Goal: Information Seeking & Learning: Understand process/instructions

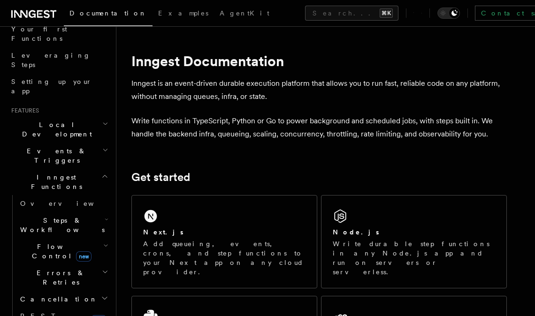
scroll to position [143, 0]
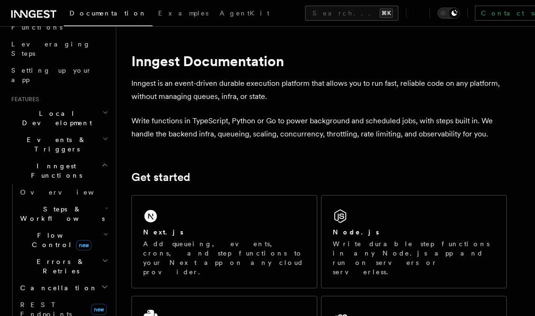
click at [98, 201] on h2 "Steps & Workflows" at bounding box center [63, 214] width 94 height 26
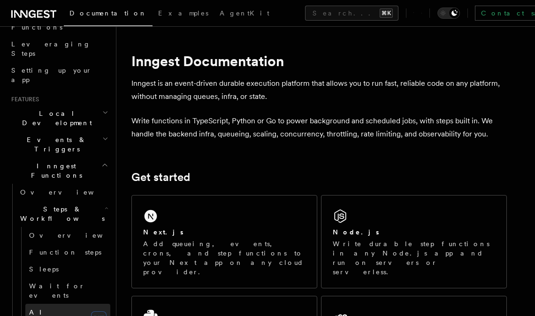
click at [69, 304] on link "AI Inference new" at bounding box center [67, 317] width 85 height 26
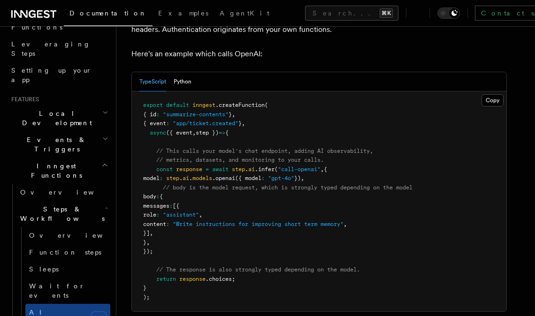
scroll to position [521, 0]
click at [181, 72] on button "Python" at bounding box center [183, 81] width 18 height 19
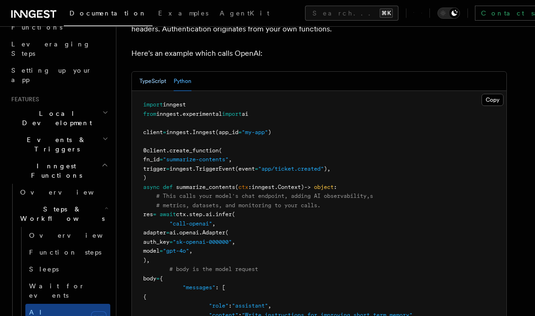
click at [159, 72] on button "TypeScript" at bounding box center [152, 81] width 27 height 19
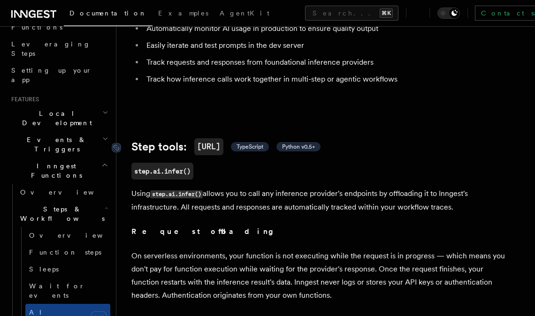
click at [263, 143] on span "TypeScript" at bounding box center [250, 147] width 27 height 8
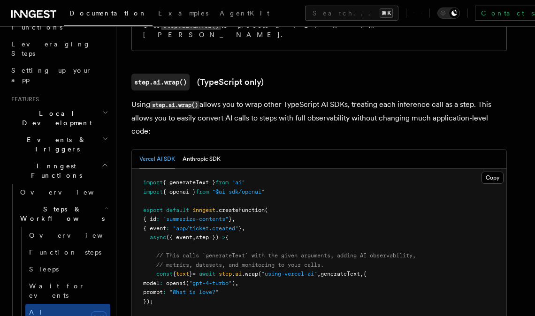
scroll to position [896, 0]
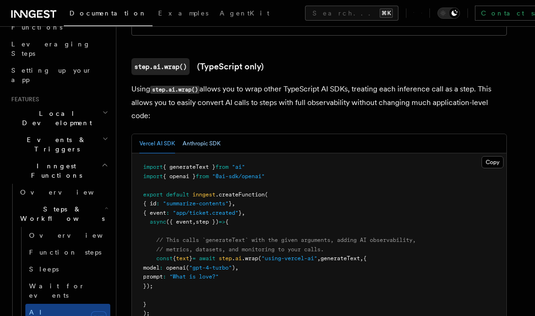
click at [199, 134] on button "Anthropic SDK" at bounding box center [202, 143] width 38 height 19
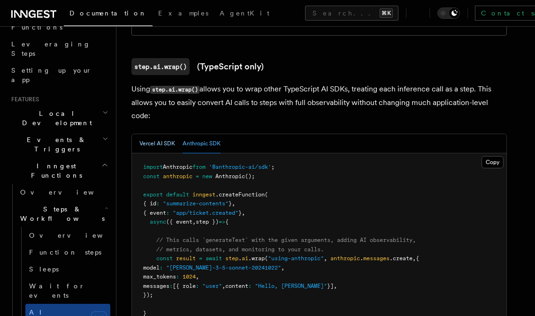
click at [165, 134] on button "Vercel AI SDK" at bounding box center [157, 143] width 36 height 19
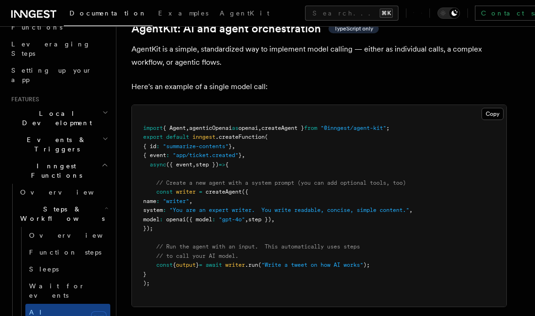
scroll to position [2782, 0]
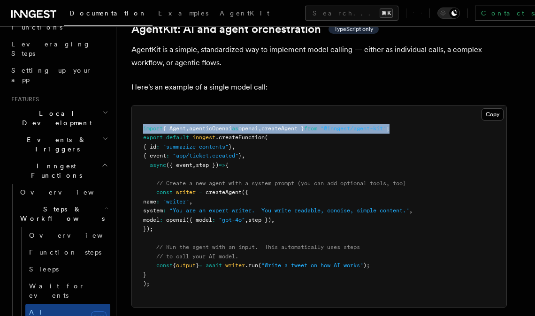
drag, startPoint x: 142, startPoint y: 88, endPoint x: 424, endPoint y: 89, distance: 281.7
click at [424, 106] on pre "import { Agent , agenticOpenai as openai , createAgent } from "@inngest/agent-k…" at bounding box center [319, 207] width 375 height 202
copy span "import { Agent , agenticOpenai as openai , createAgent } from "@inngest/agent-k…"
drag, startPoint x: 156, startPoint y: 152, endPoint x: 332, endPoint y: 190, distance: 179.8
click at [332, 190] on pre "import { Agent , agenticOpenai as openai , createAgent } from "@inngest/agent-k…" at bounding box center [319, 207] width 375 height 202
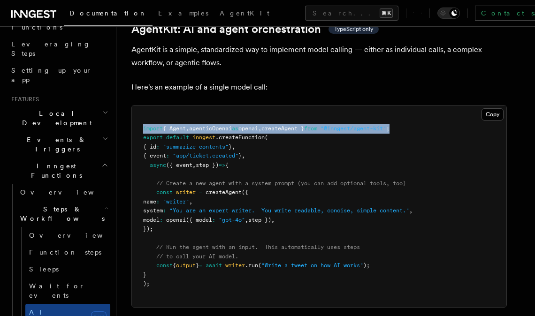
copy code "const writer = createAgent ({ name : "writer" , system : "You are an expert wri…"
drag, startPoint x: 157, startPoint y: 143, endPoint x: 194, endPoint y: 186, distance: 57.2
click at [194, 186] on pre "import { Agent , agenticOpenai as openai , createAgent } from "@inngest/agent-k…" at bounding box center [319, 207] width 375 height 202
copy code "// Create a new agent with a system prompt (you can add optional tools, too) co…"
